Goal: Task Accomplishment & Management: Use online tool/utility

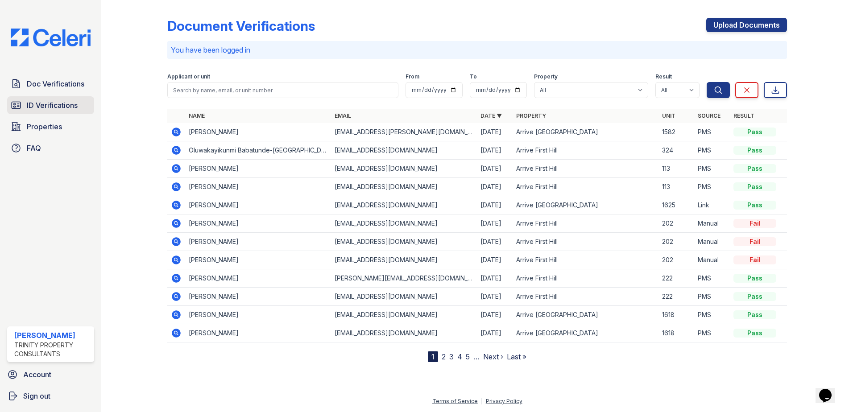
click at [47, 103] on span "ID Verifications" at bounding box center [52, 105] width 51 height 11
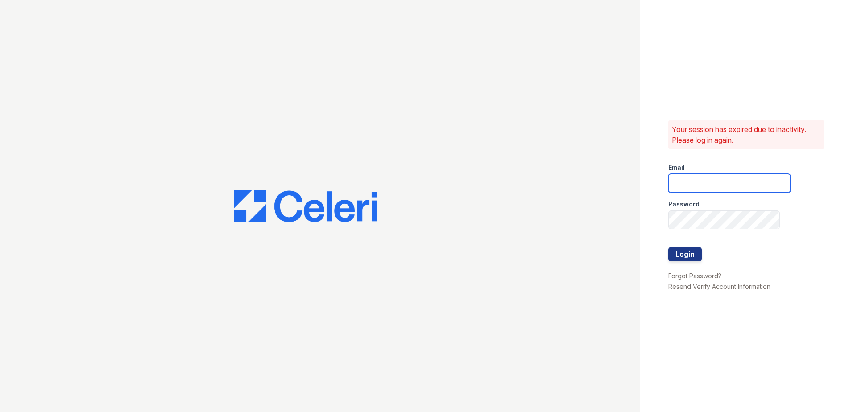
click at [725, 181] on input "email" at bounding box center [729, 183] width 122 height 19
type input "danielle.sutton@trinity-pm.com"
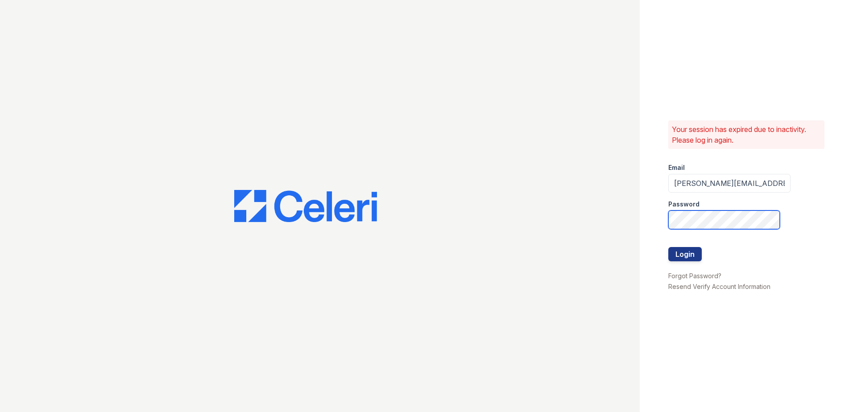
click at [668, 247] on button "Login" at bounding box center [684, 254] width 33 height 14
